Goal: Task Accomplishment & Management: Use online tool/utility

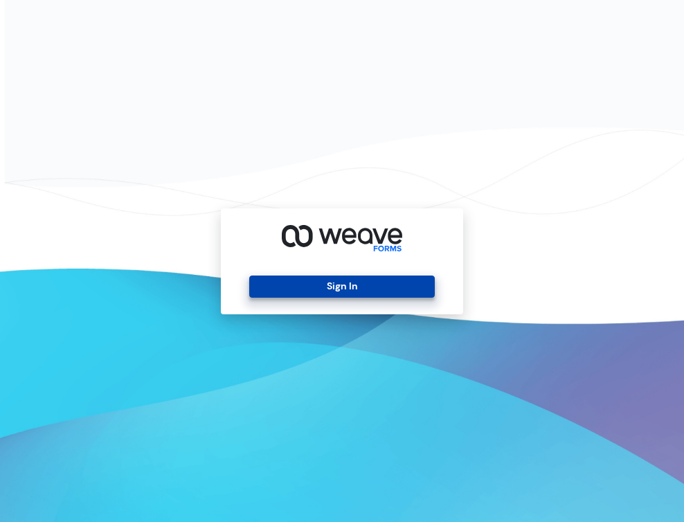
click at [262, 287] on button "Sign In" at bounding box center [341, 287] width 185 height 22
